Goal: Task Accomplishment & Management: Manage account settings

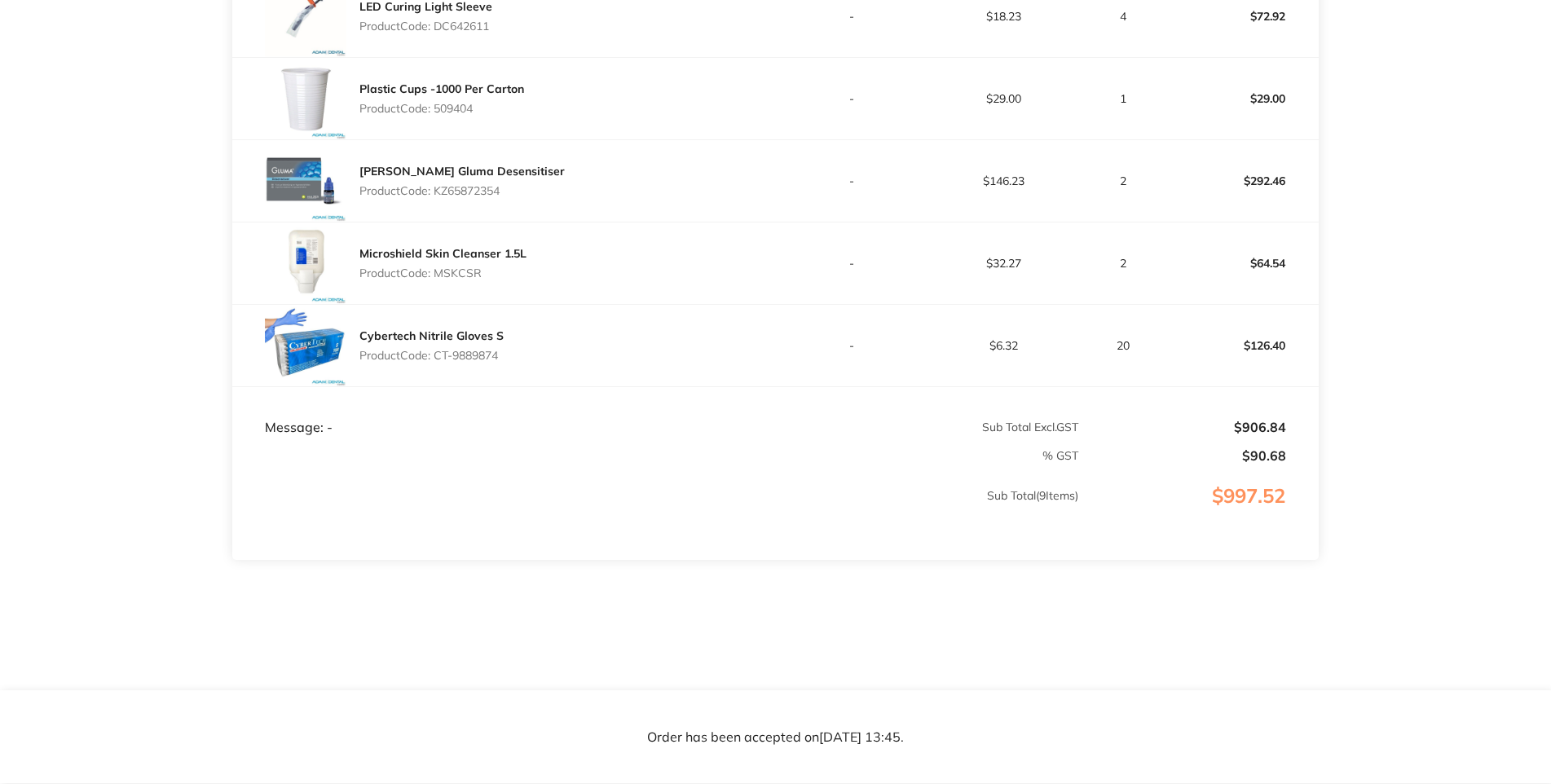
scroll to position [974, 0]
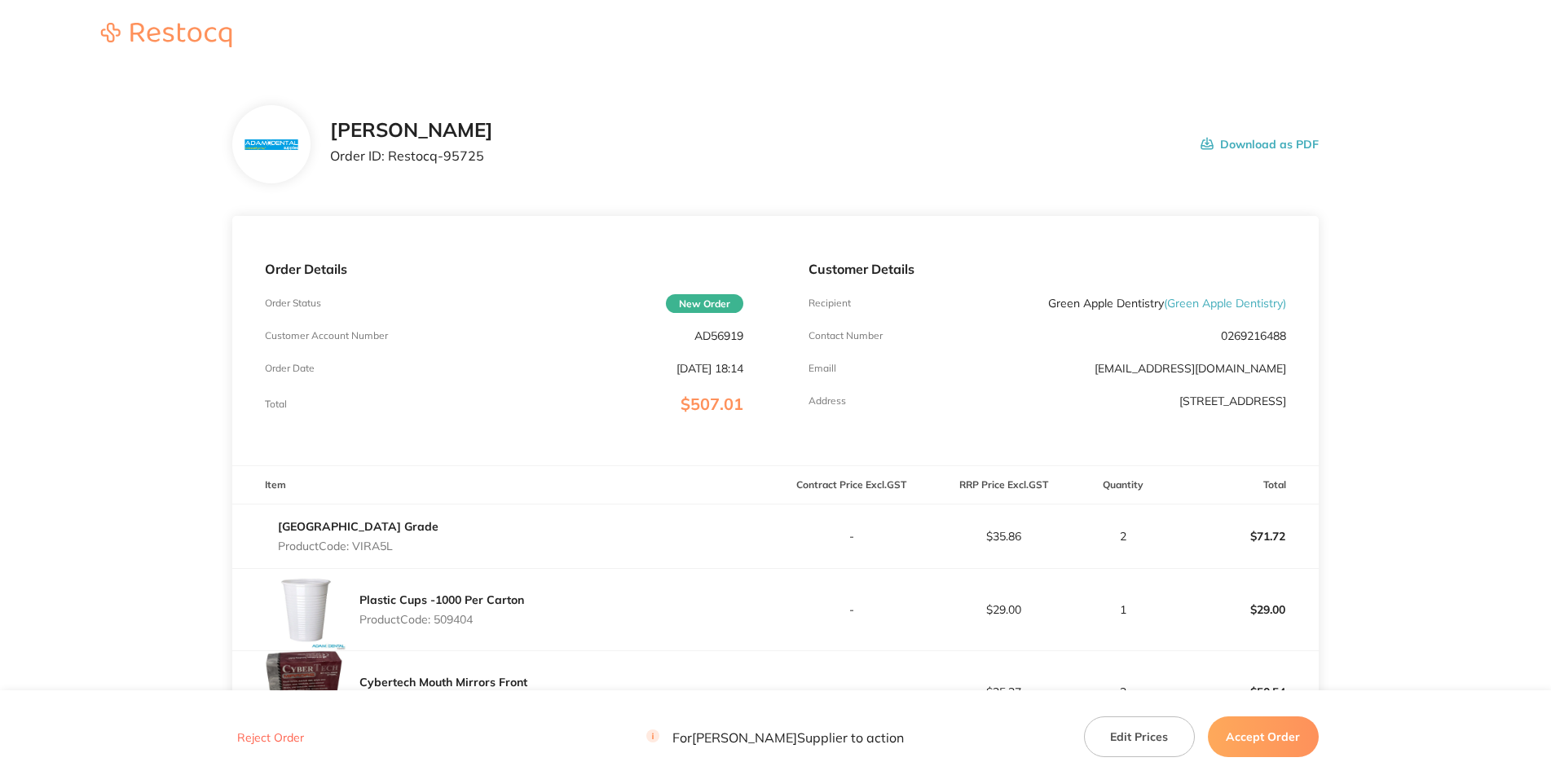
click at [705, 170] on div "Adam Dental Order ID: Restocq- 95725 Download as PDF" at bounding box center [823, 144] width 988 height 50
click at [721, 343] on p "AD56919" at bounding box center [718, 335] width 49 height 13
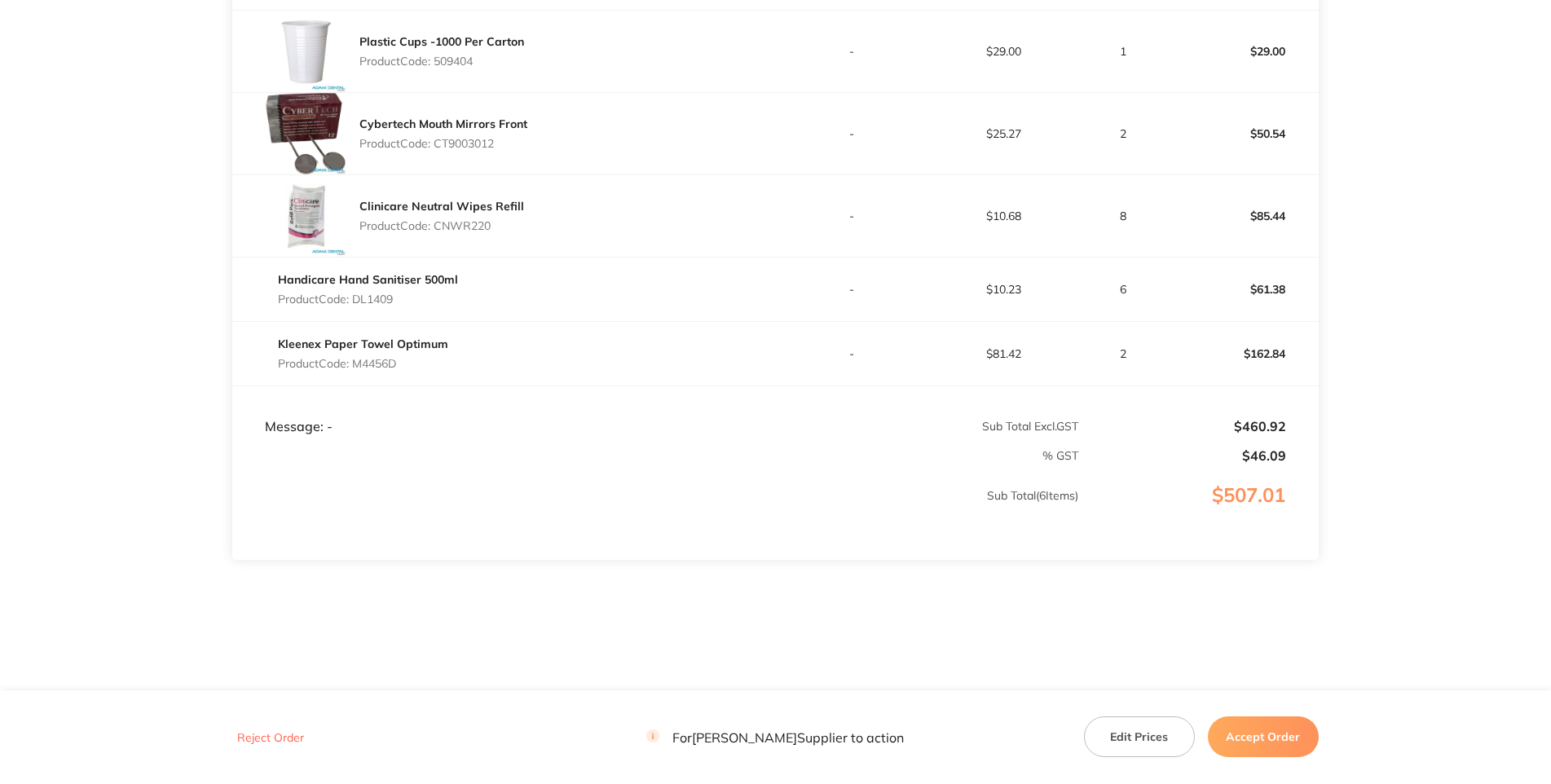
scroll to position [234, 0]
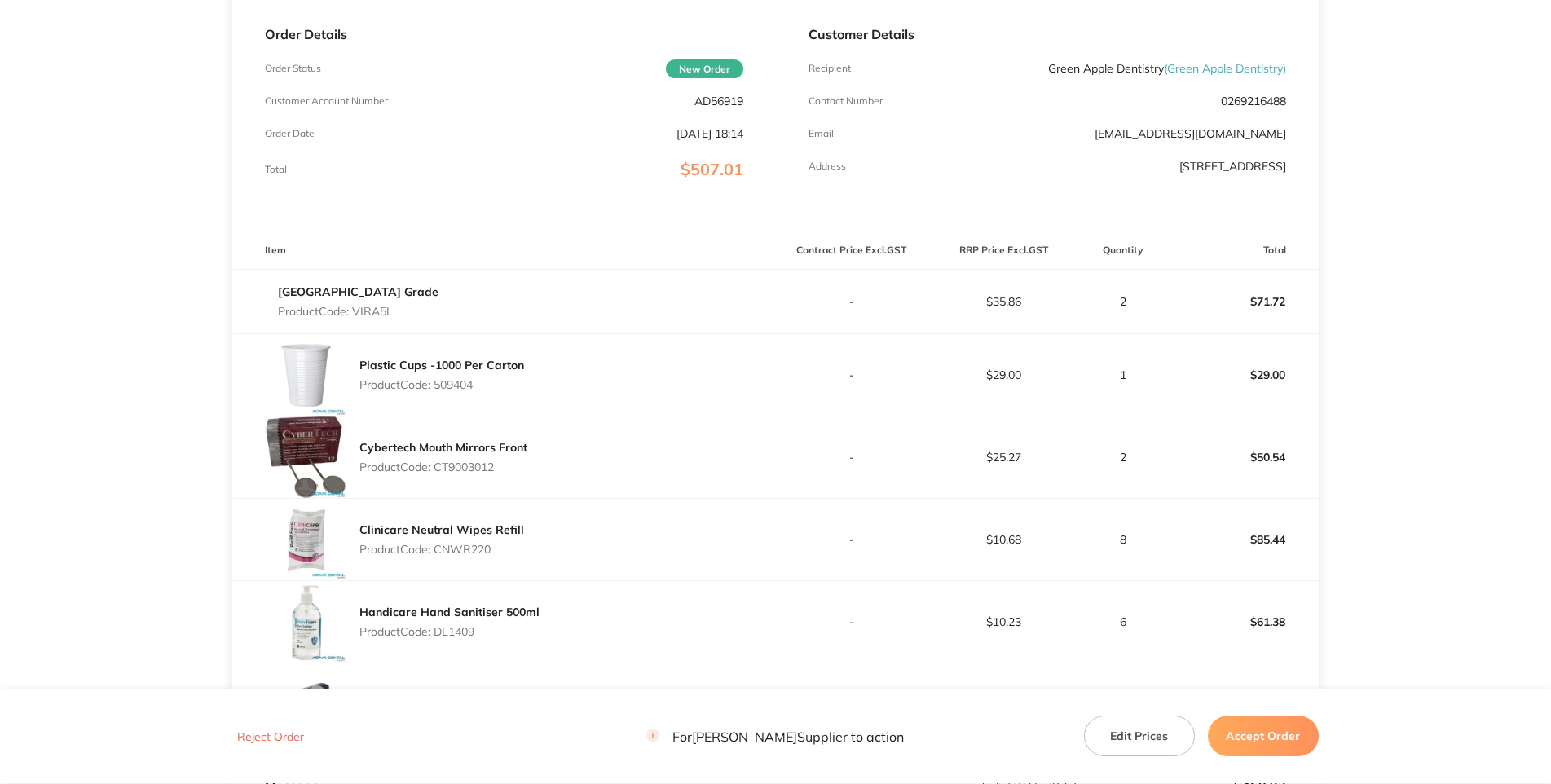
click at [405, 318] on p "Product Code: VIRA5L" at bounding box center [358, 311] width 160 height 13
click at [558, 325] on div "Viraclean Hospital Grade Product Code: VIRA5L" at bounding box center [504, 302] width 543 height 46
click at [475, 391] on p "Product Code: 509404" at bounding box center [441, 384] width 164 height 13
click at [469, 391] on p "Product Code: 509404" at bounding box center [441, 384] width 164 height 13
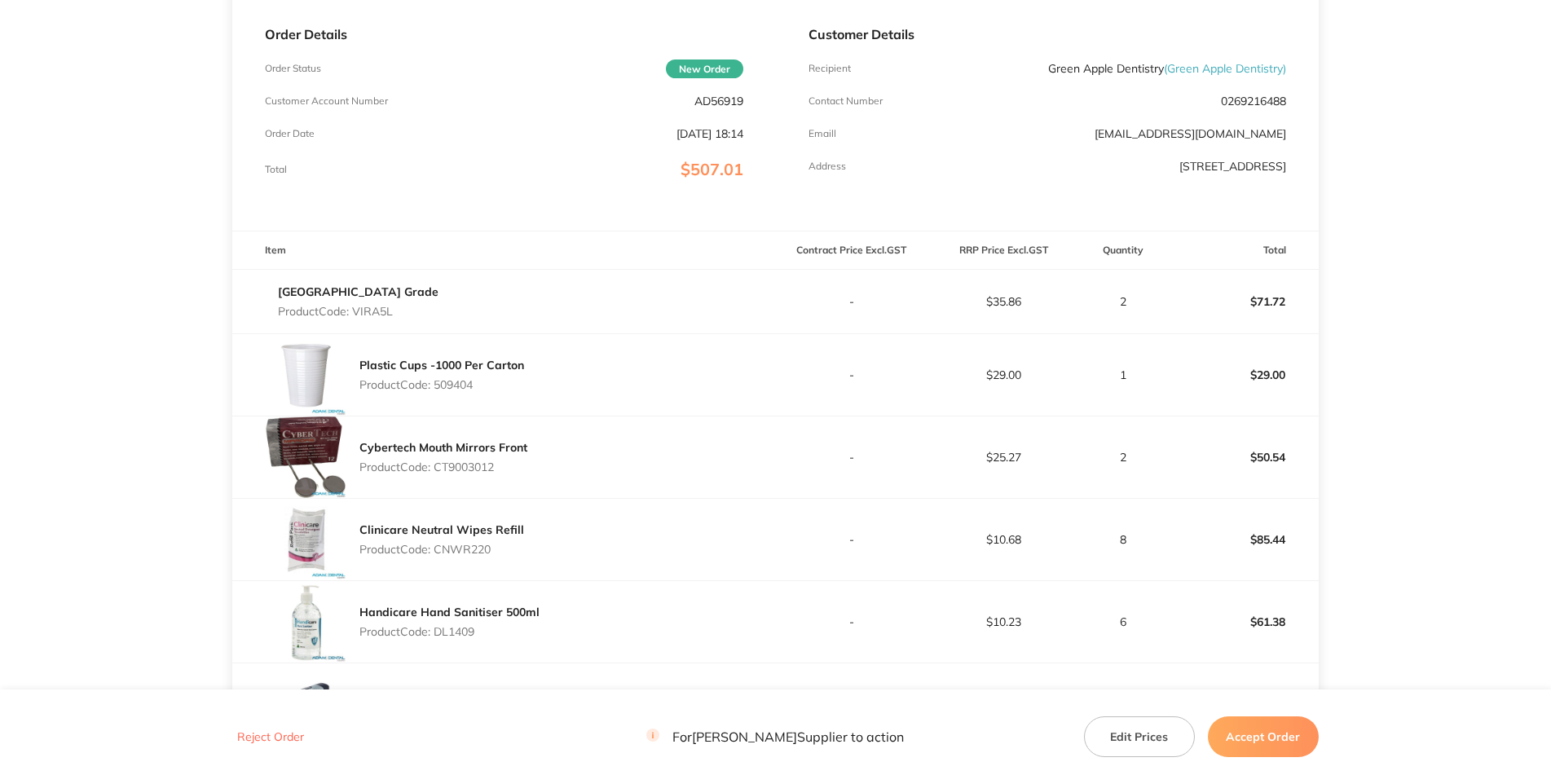
click at [469, 391] on p "Product Code: 509404" at bounding box center [441, 384] width 164 height 13
click at [478, 474] on p "Product Code: CT9003012" at bounding box center [443, 466] width 168 height 13
click at [457, 556] on p "Product Code: CNWR220" at bounding box center [441, 549] width 164 height 13
click at [458, 556] on p "Product Code: CNWR220" at bounding box center [441, 549] width 164 height 13
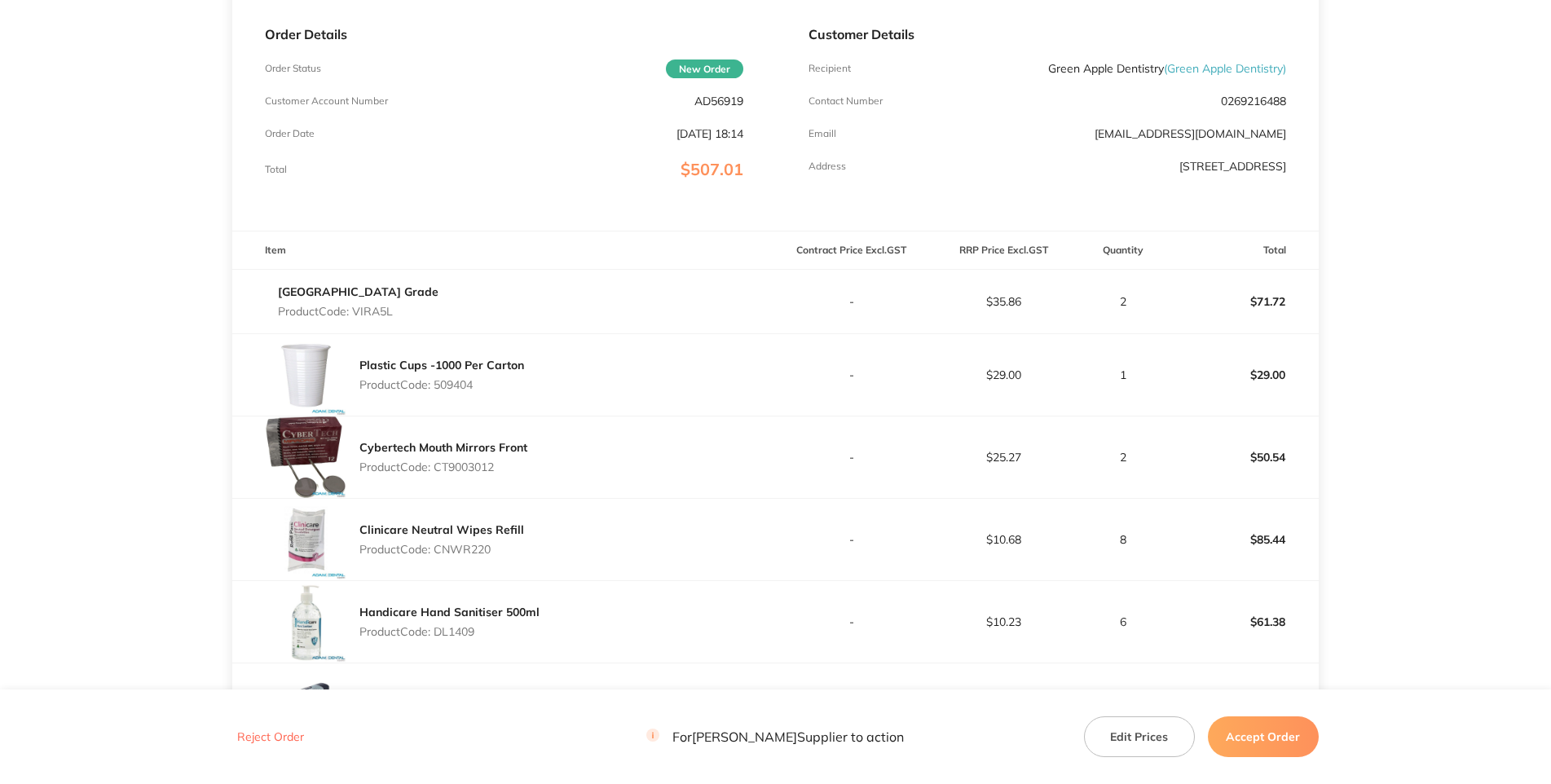
scroll to position [470, 0]
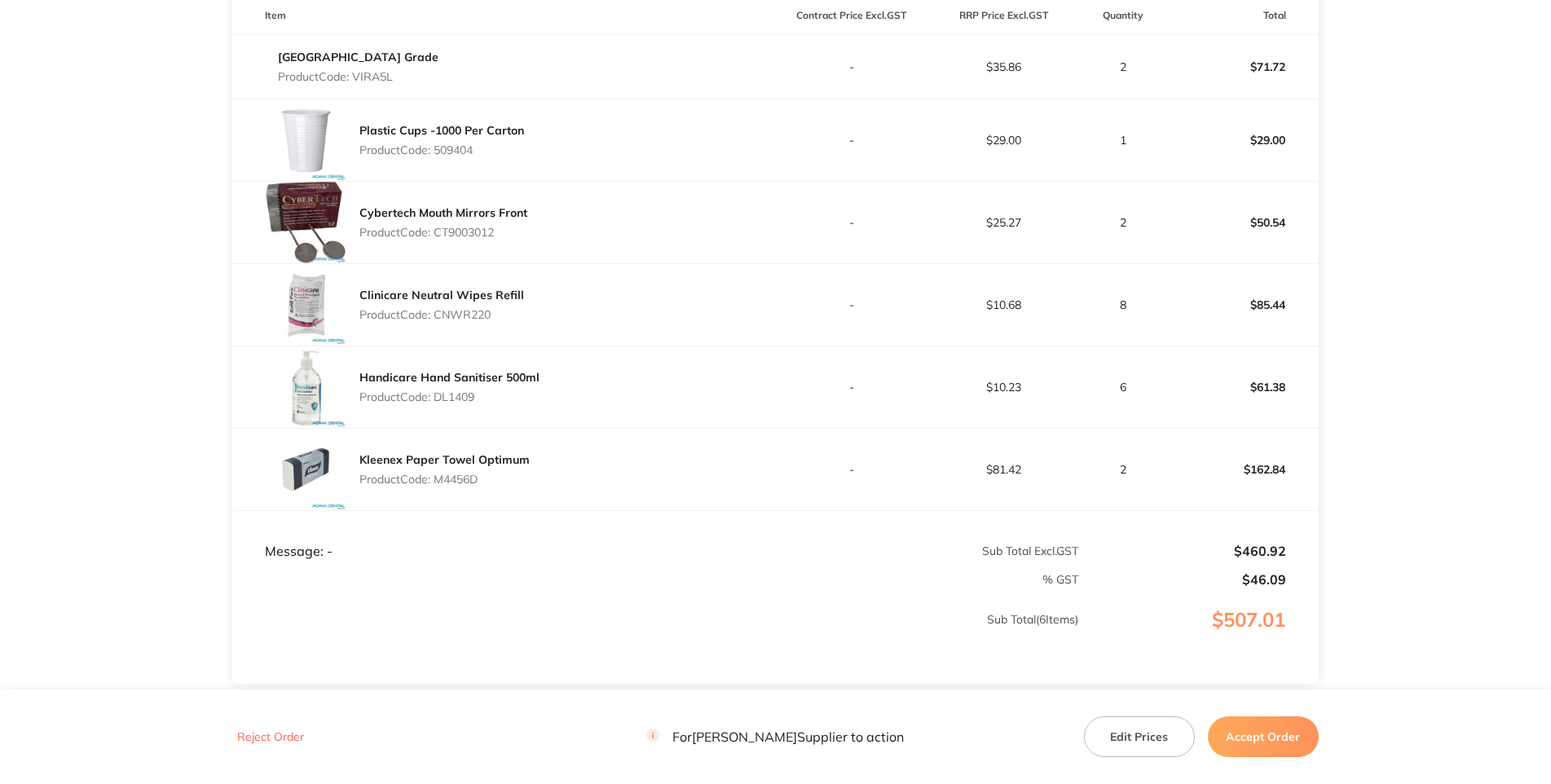
click at [464, 403] on p "Product Code: DL1409" at bounding box center [449, 396] width 180 height 13
click at [464, 486] on p "Product Code: M4456D" at bounding box center [445, 479] width 170 height 13
click at [466, 486] on p "Product Code: M4456D" at bounding box center [445, 479] width 170 height 13
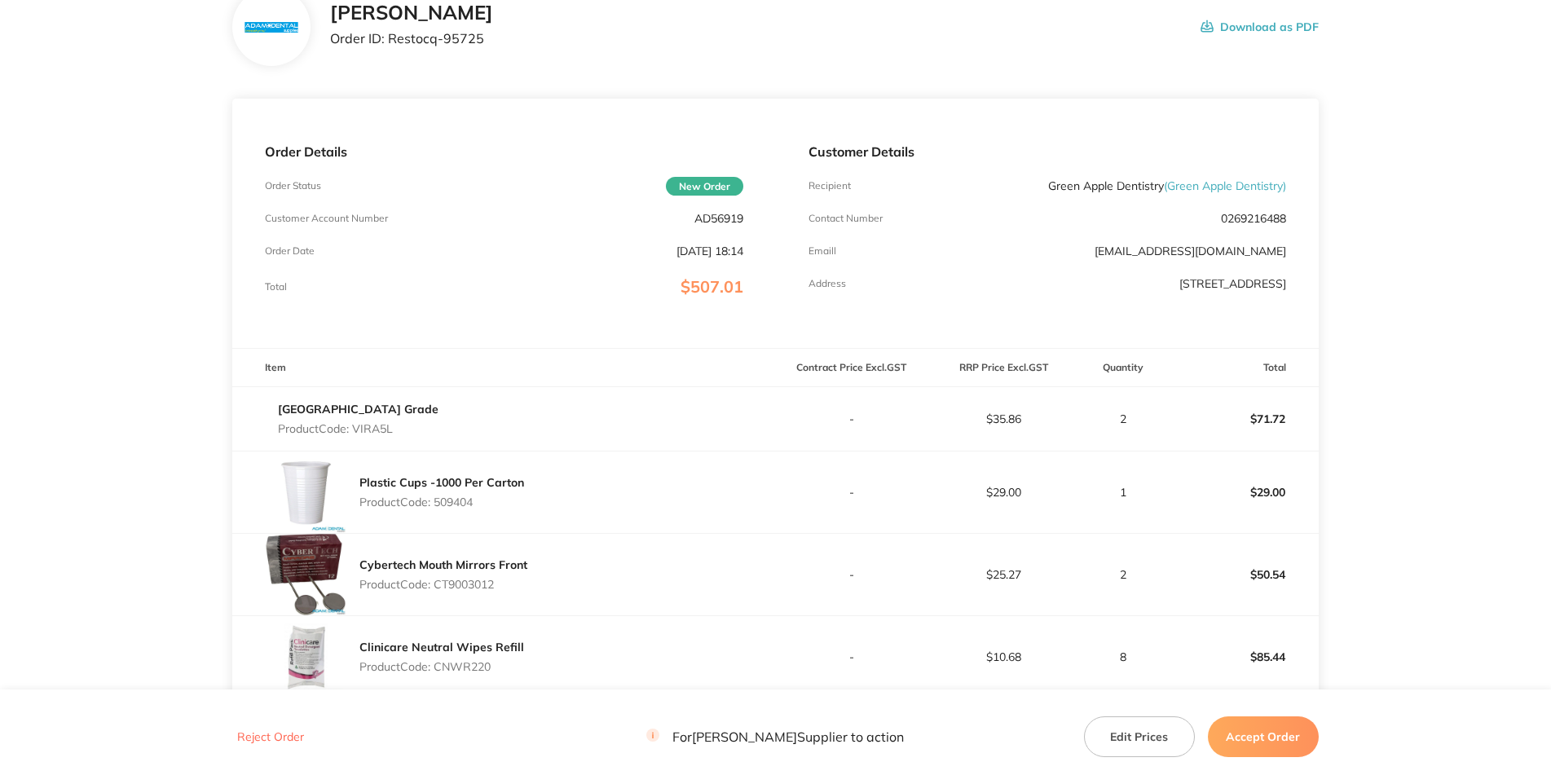
scroll to position [0, 0]
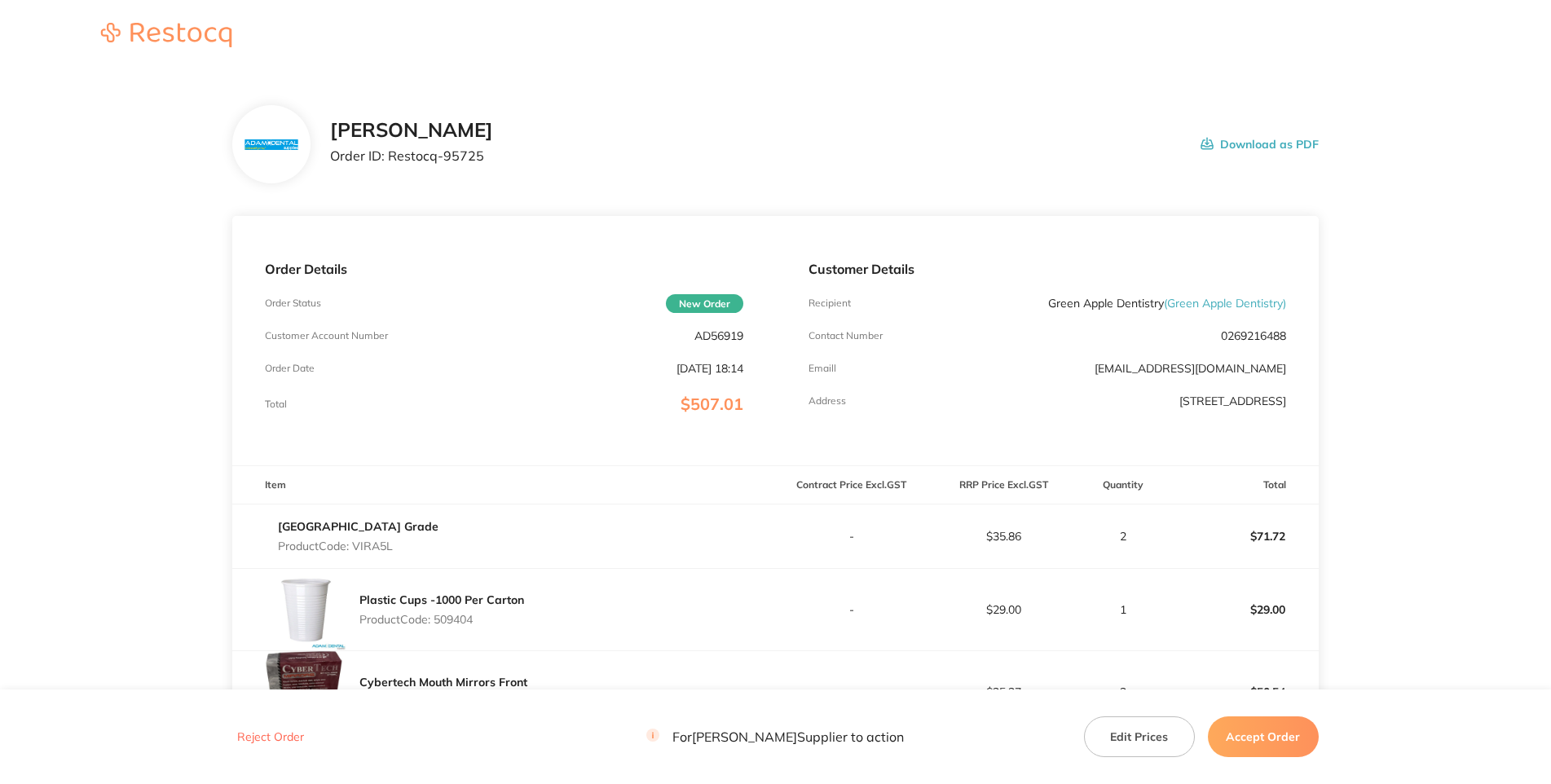
click at [722, 343] on p "AD56919" at bounding box center [718, 335] width 49 height 13
click at [748, 117] on div "Adam Dental Order ID: Restocq- 95725 Download as PDF" at bounding box center [776, 144] width 1086 height 78
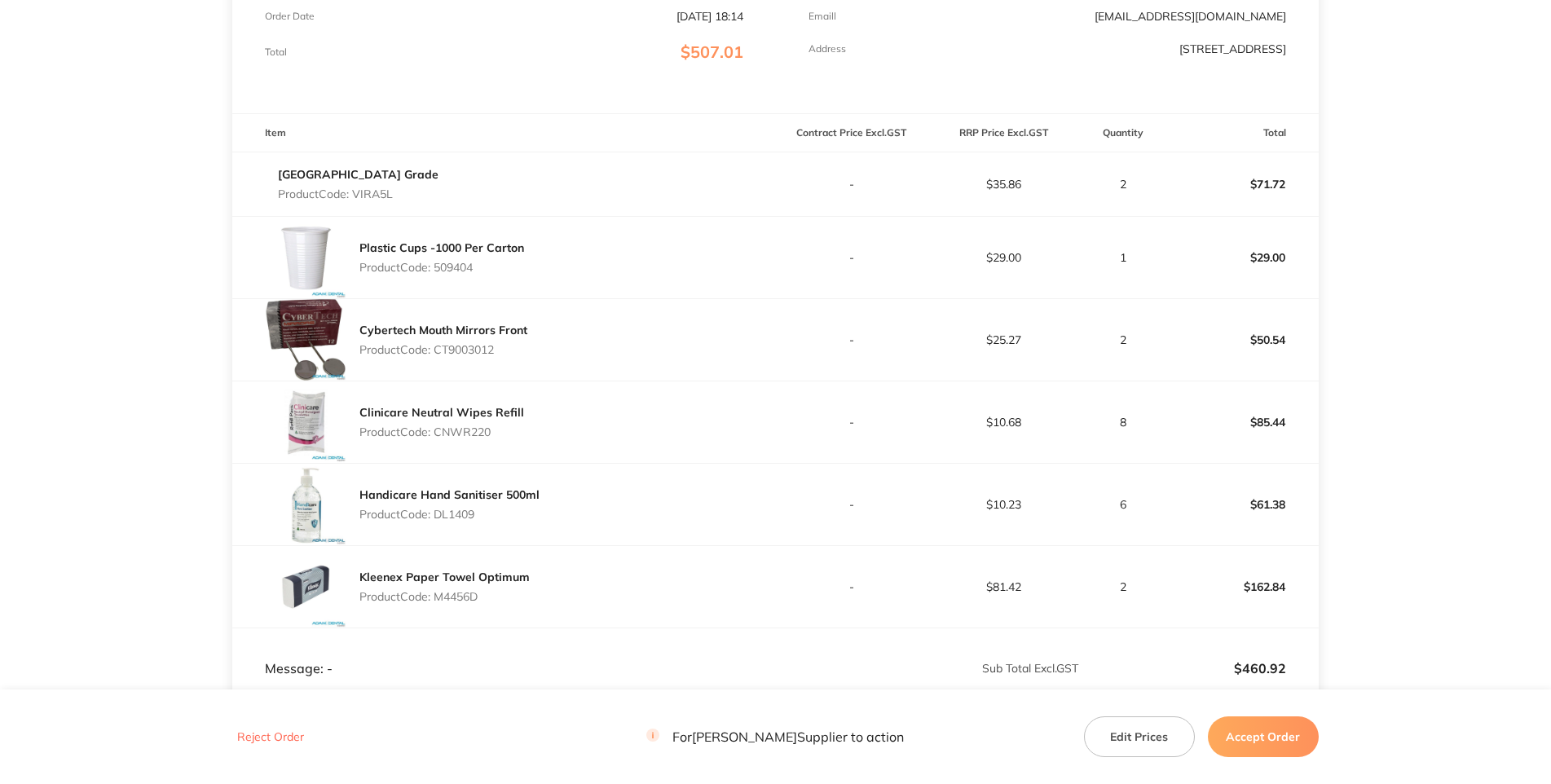
click at [385, 200] on p "Product Code: VIRA5L" at bounding box center [358, 193] width 160 height 13
click at [483, 280] on div "Plastic Cups -1000 Per Carton Product Code: 509404" at bounding box center [441, 257] width 164 height 46
click at [464, 274] on p "Product Code: 509404" at bounding box center [441, 267] width 164 height 13
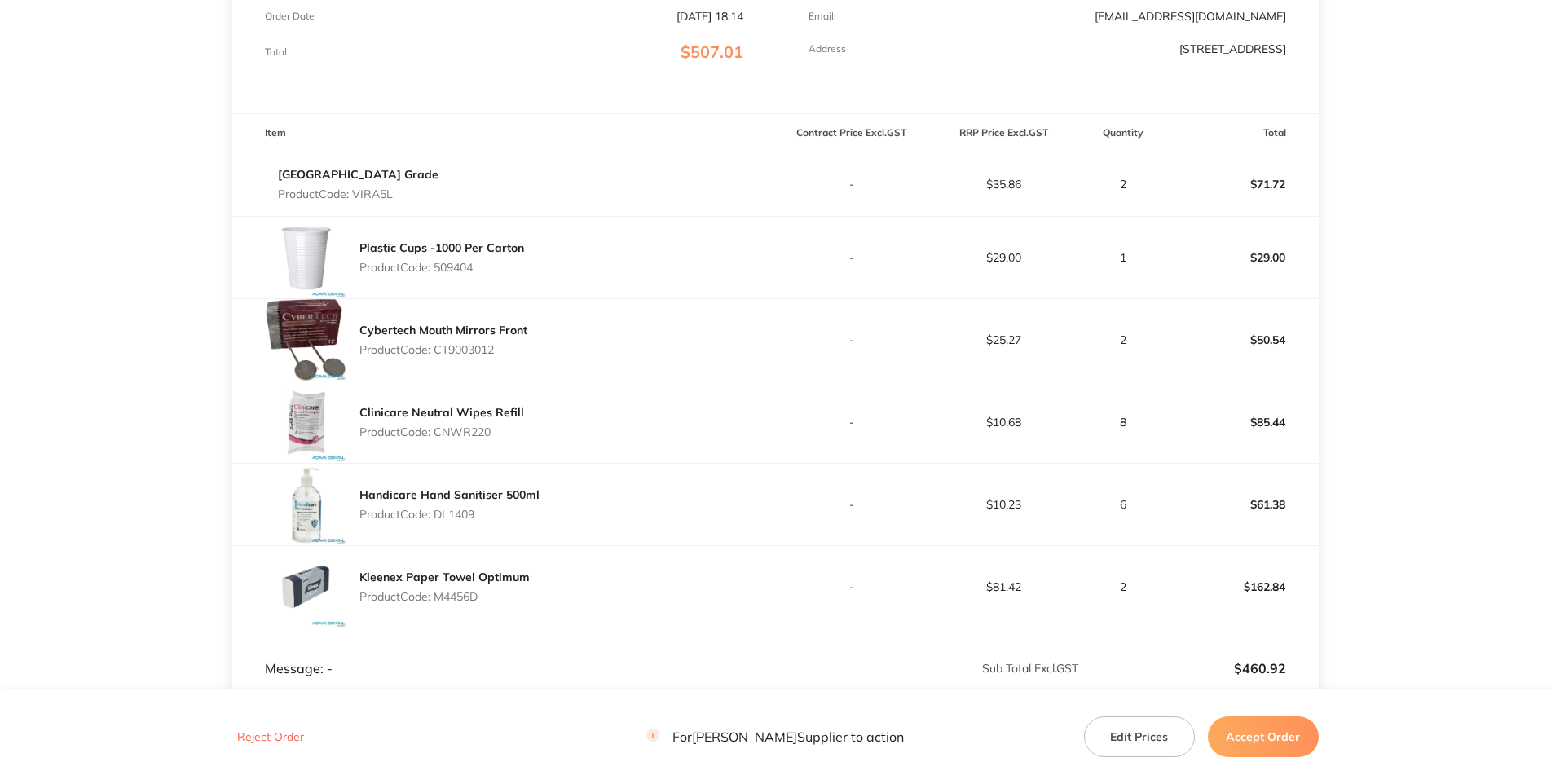
click at [512, 274] on p "Product Code: 509404" at bounding box center [441, 267] width 164 height 13
click at [480, 356] on p "Product Code: CT9003012" at bounding box center [443, 349] width 168 height 13
click at [548, 381] on div "Cybertech Mouth Mirrors Front Product Code: CT9003012" at bounding box center [504, 340] width 543 height 82
click at [475, 438] on p "Product Code: CNWR220" at bounding box center [441, 431] width 164 height 13
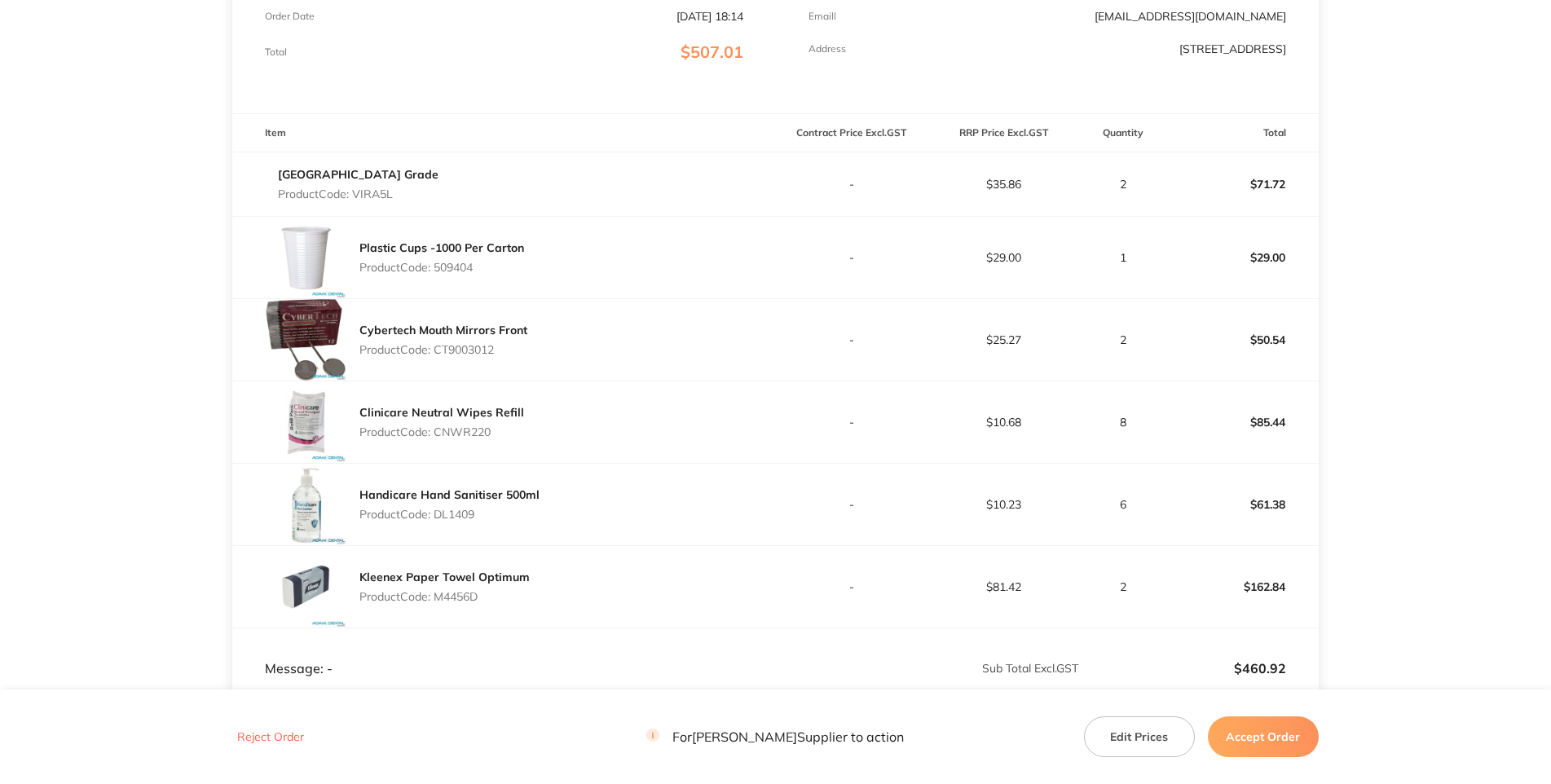
click at [475, 438] on p "Product Code: CNWR220" at bounding box center [441, 431] width 164 height 13
click at [533, 381] on div "Cybertech Mouth Mirrors Front Product Code: CT9003012" at bounding box center [504, 340] width 543 height 82
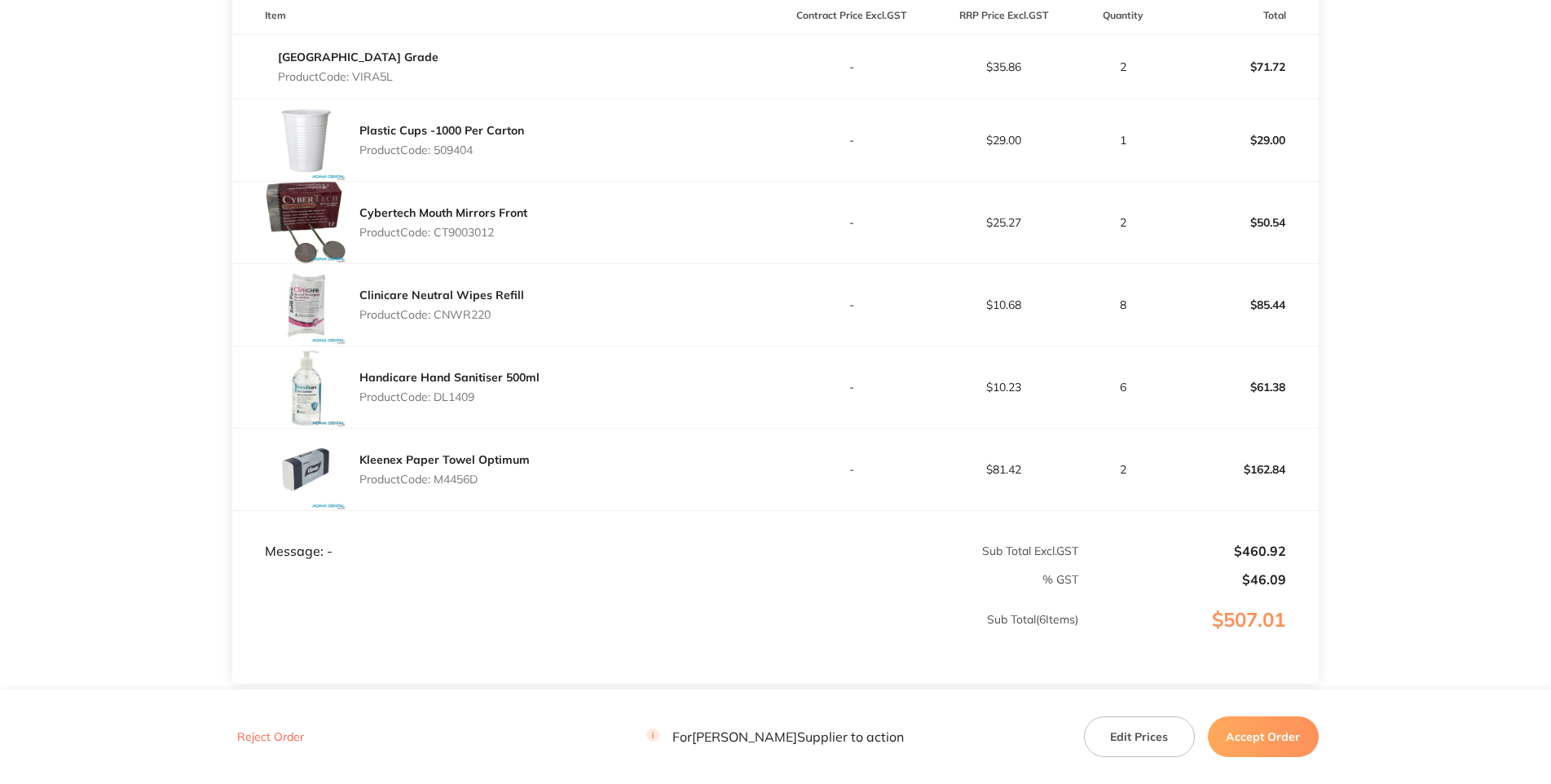
scroll to position [586, 0]
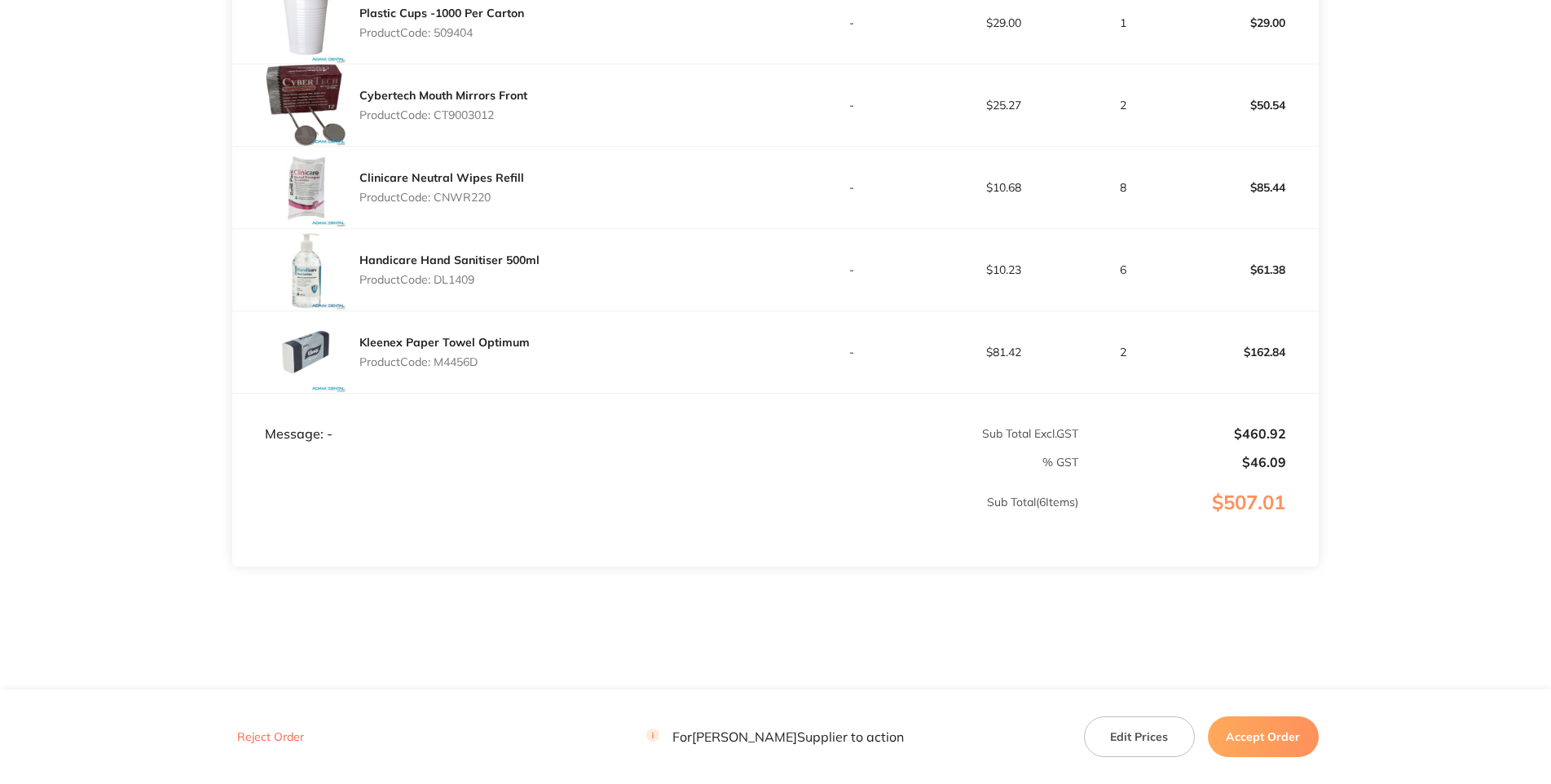
click at [464, 286] on p "Product Code: DL1409" at bounding box center [449, 279] width 180 height 13
click at [462, 368] on p "Product Code: M4456D" at bounding box center [445, 361] width 170 height 13
click at [762, 568] on td "Sub Total ( 6 Items)" at bounding box center [655, 519] width 846 height 96
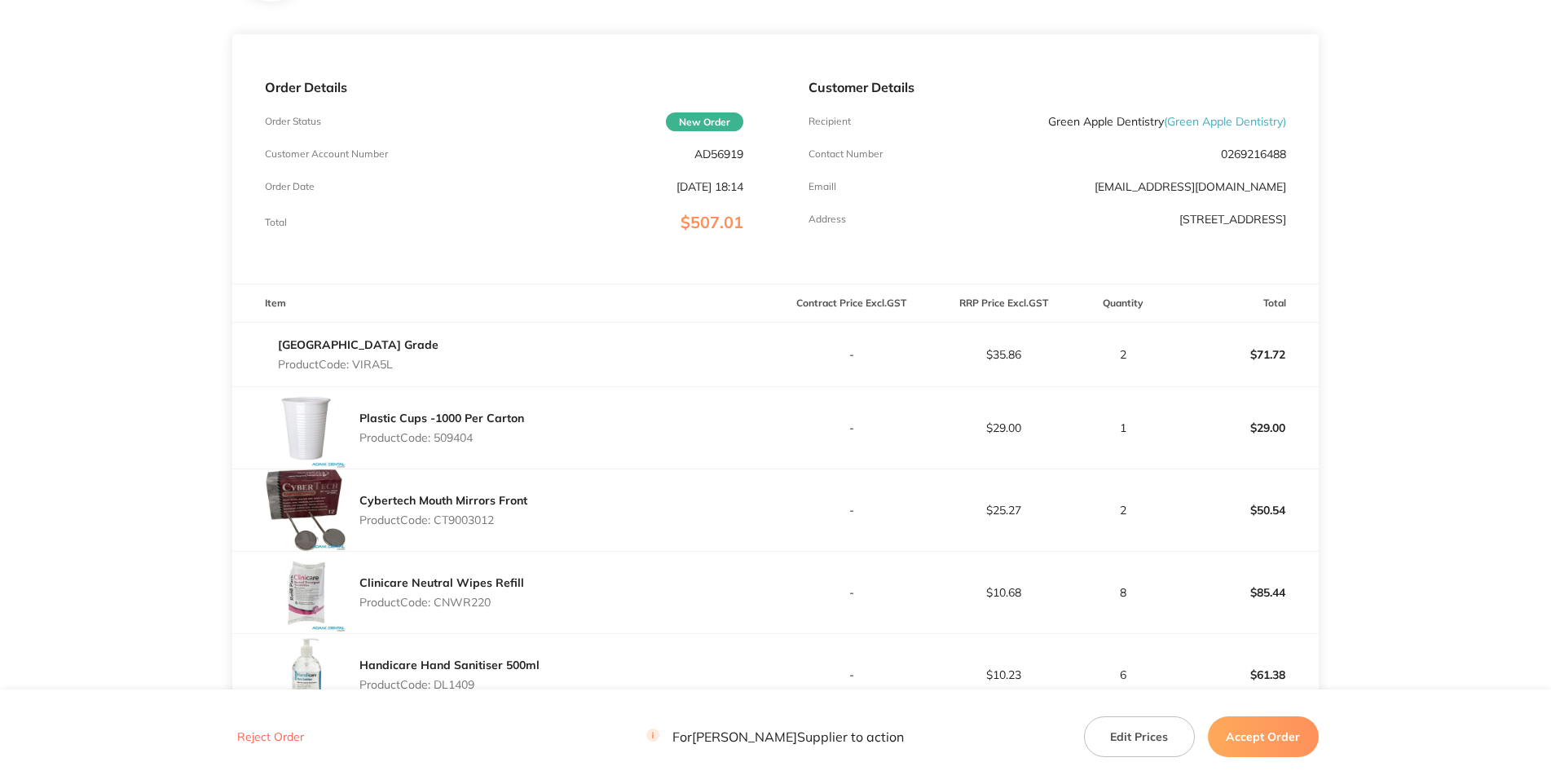
scroll to position [0, 0]
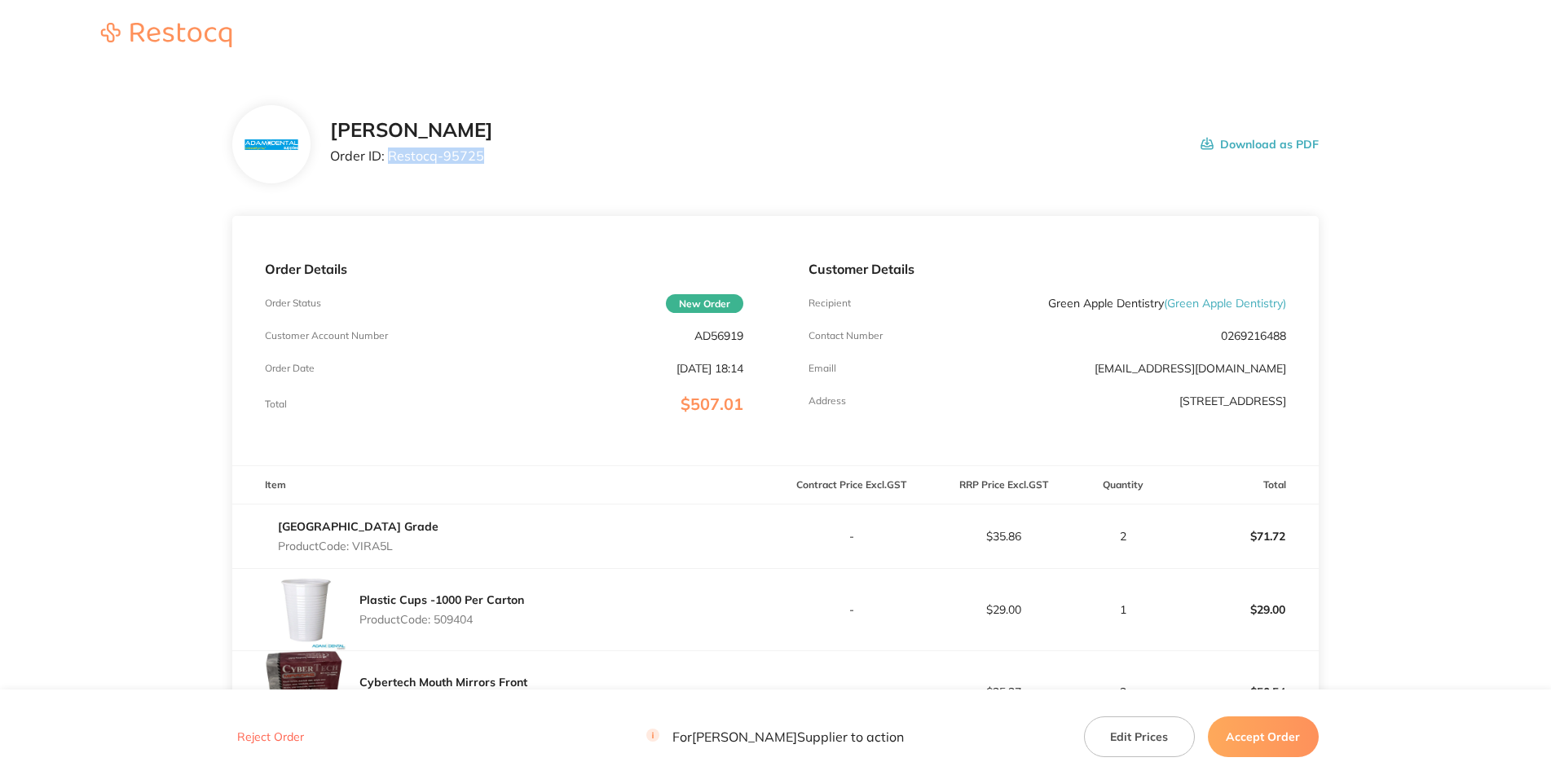
drag, startPoint x: 405, startPoint y: 216, endPoint x: 323, endPoint y: 218, distance: 82.0
click at [330, 163] on p "Order ID: Restocq- 95725" at bounding box center [411, 155] width 163 height 14
click at [1081, 134] on div "Adam Dental Order ID: Restocq- 95725 Download as PDF" at bounding box center [776, 144] width 1086 height 78
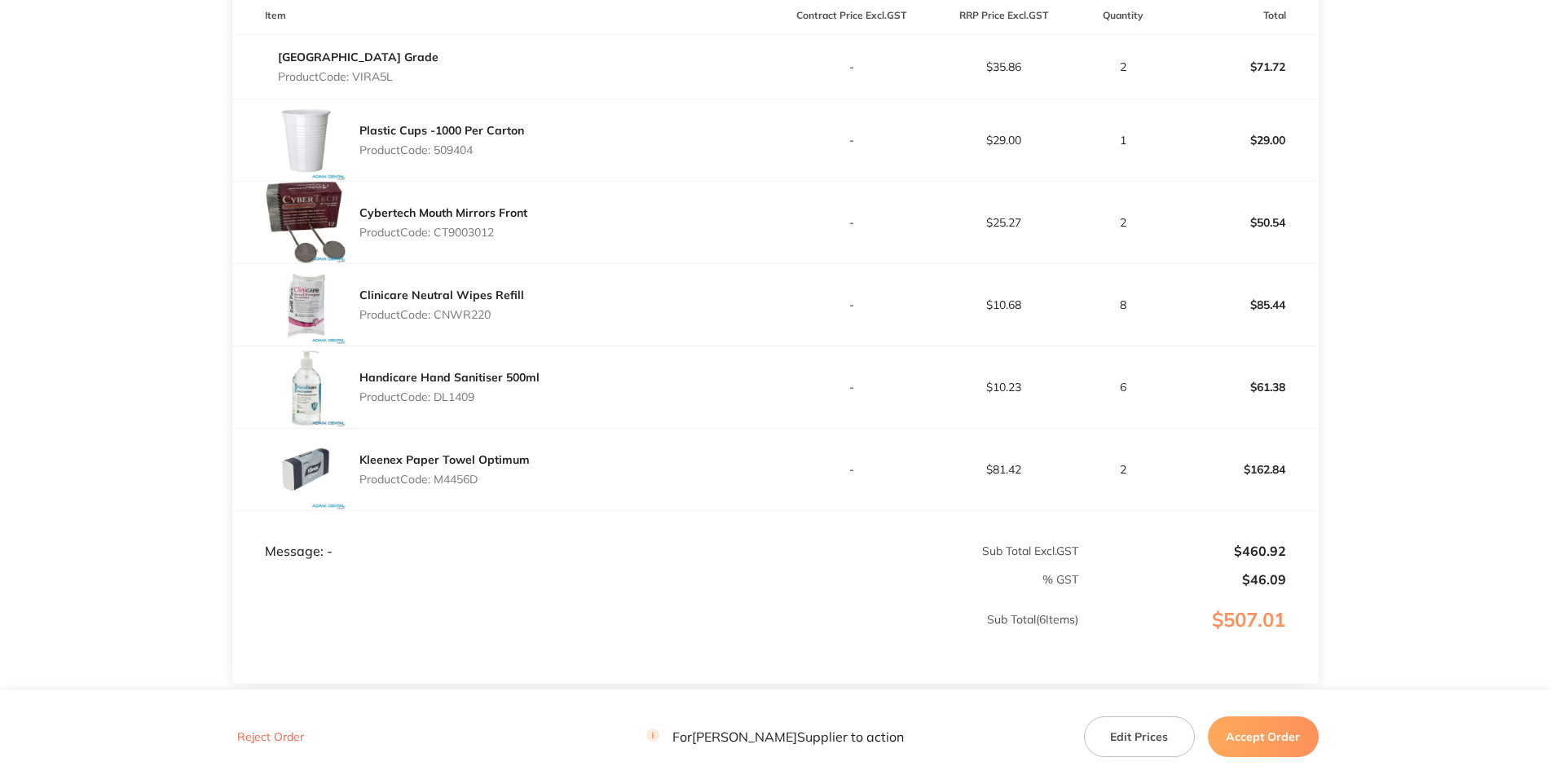
scroll to position [770, 0]
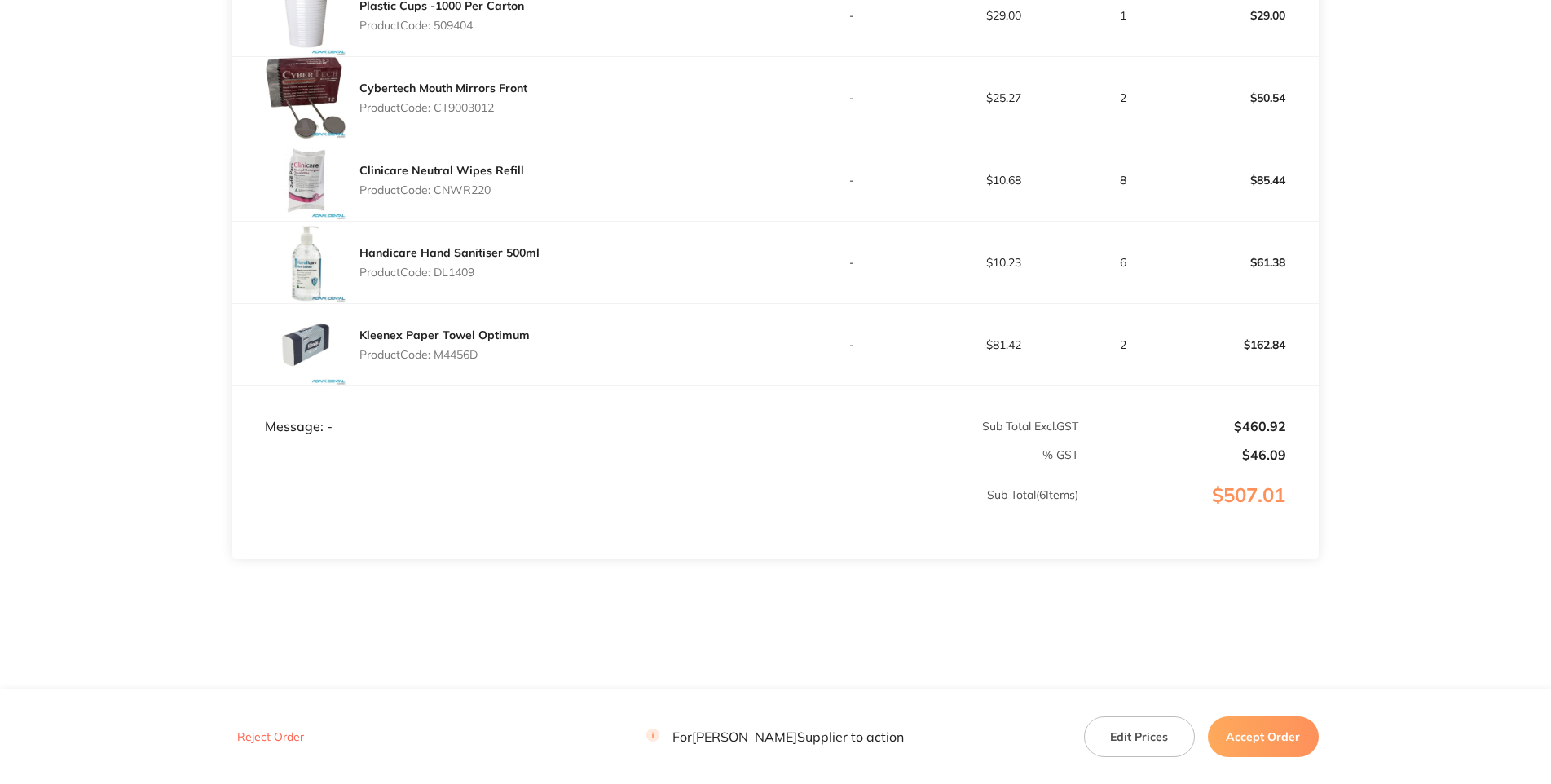
click at [1267, 728] on button "Accept Order" at bounding box center [1263, 737] width 111 height 41
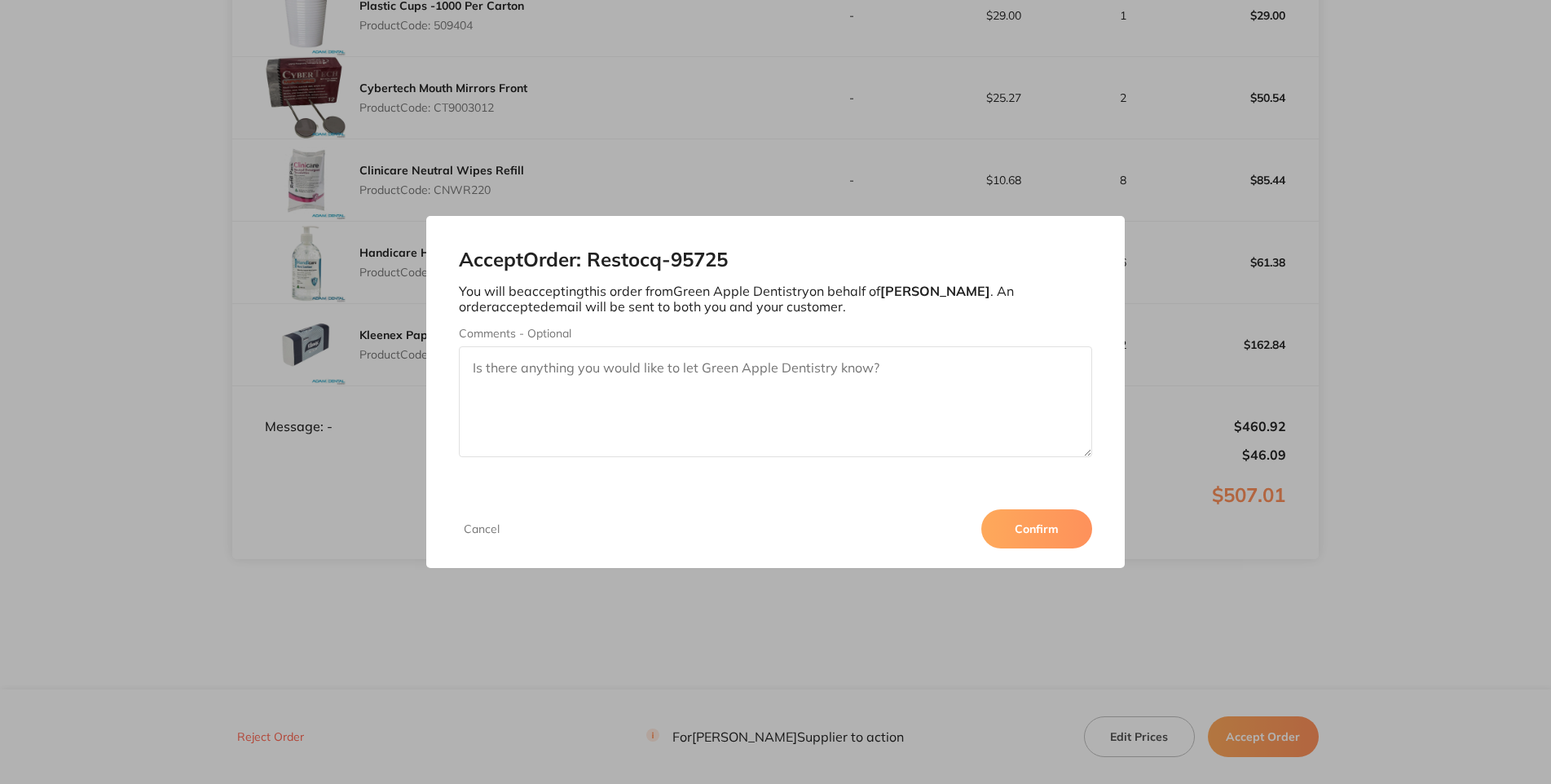
click at [1092, 549] on button "Confirm" at bounding box center [1036, 529] width 111 height 39
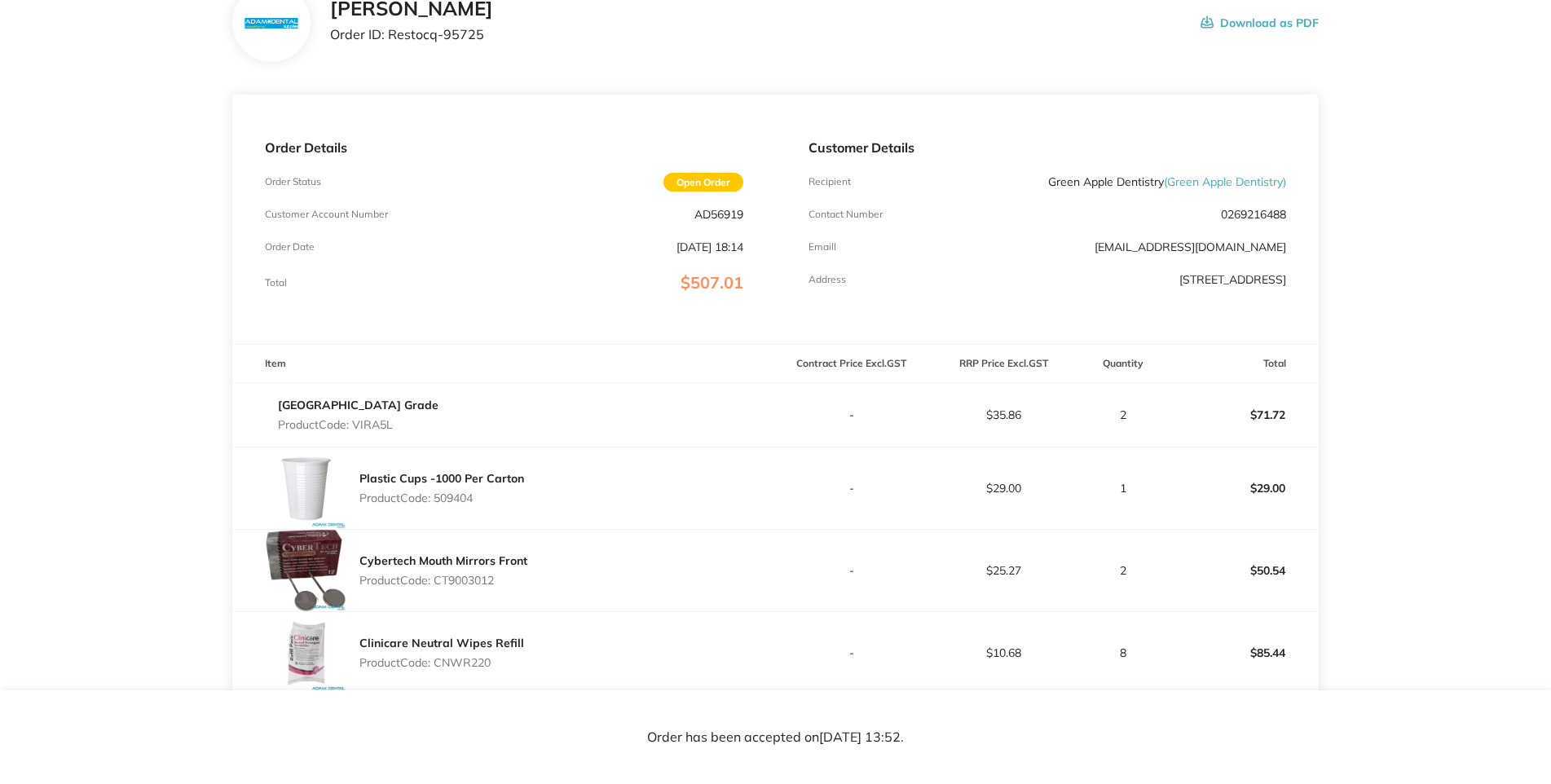
scroll to position [0, 0]
